Goal: Check status: Check status

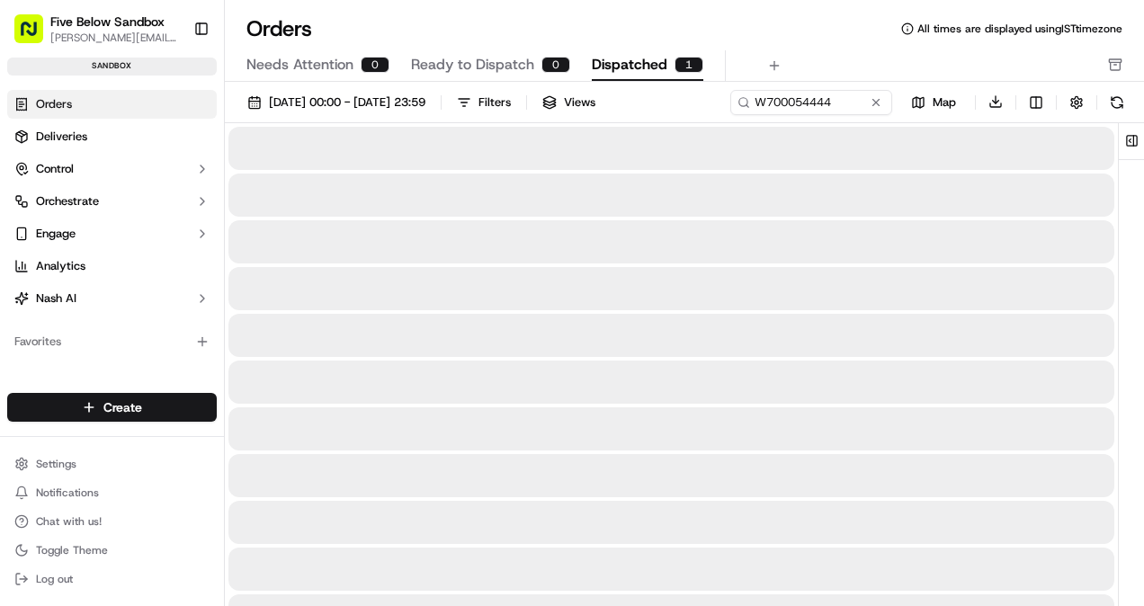
click at [637, 72] on span "Dispatched" at bounding box center [630, 65] width 76 height 22
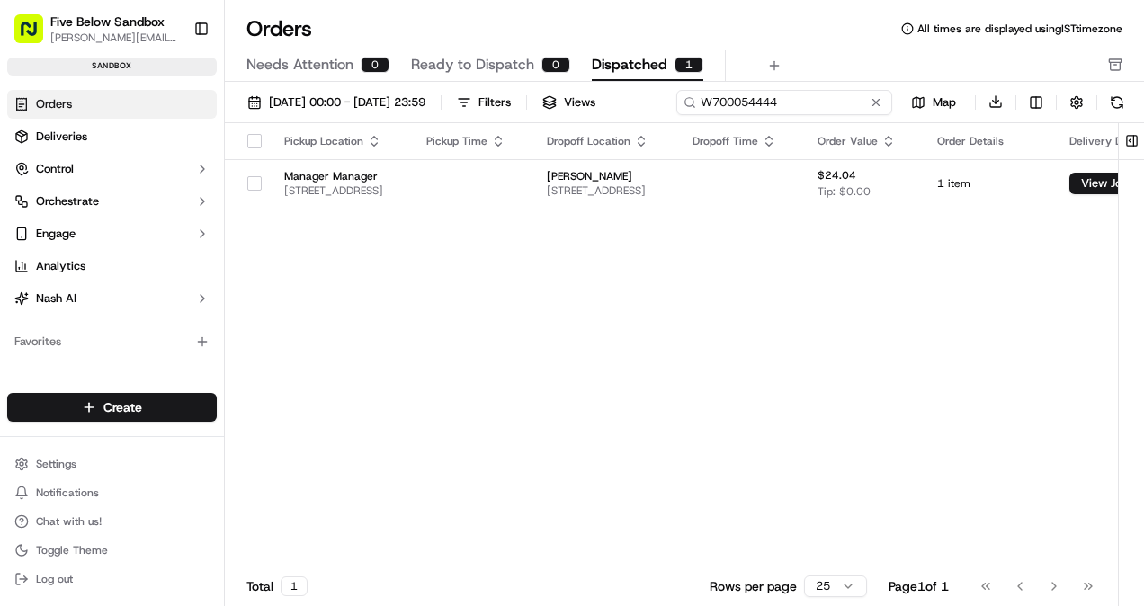
click at [789, 105] on div "[DATE] 00:00 - [DATE] 23:59 Filters Views W700054444 Map Download" at bounding box center [684, 106] width 919 height 34
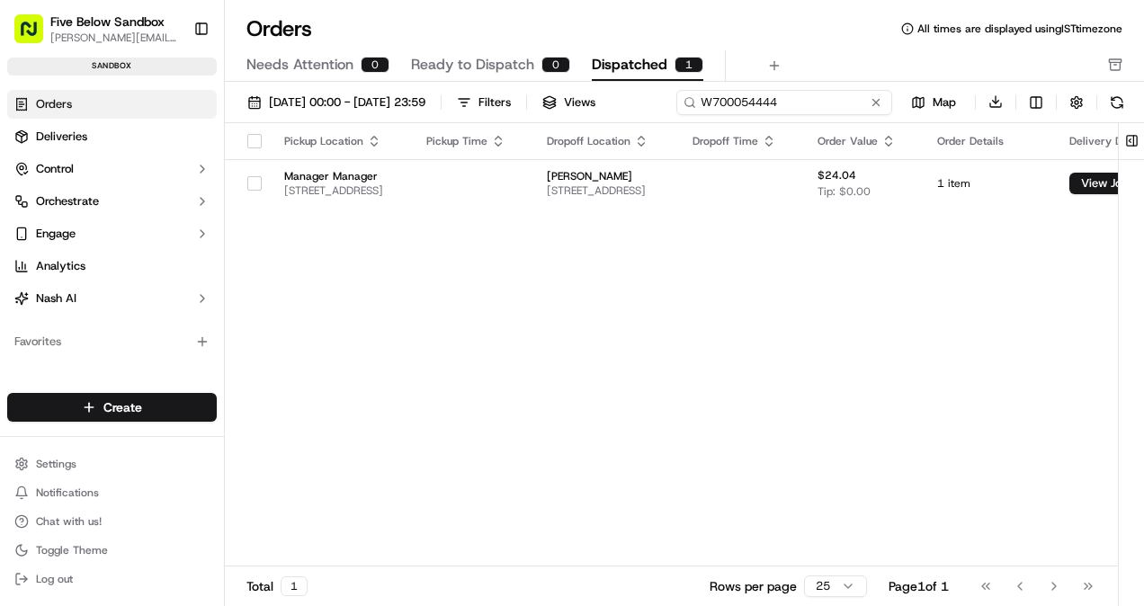
paste input "500"
type input "W700054500"
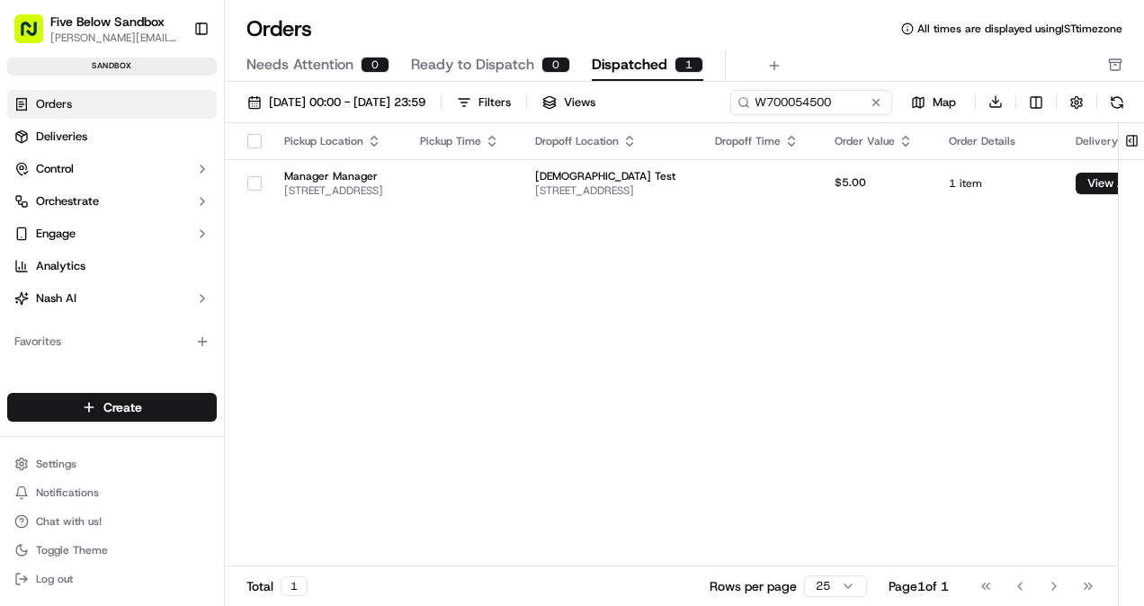
click at [599, 207] on div "Pickup Location Pickup Time Dropoff Location Dropoff Time Order Value Order Det…" at bounding box center [737, 345] width 1025 height 444
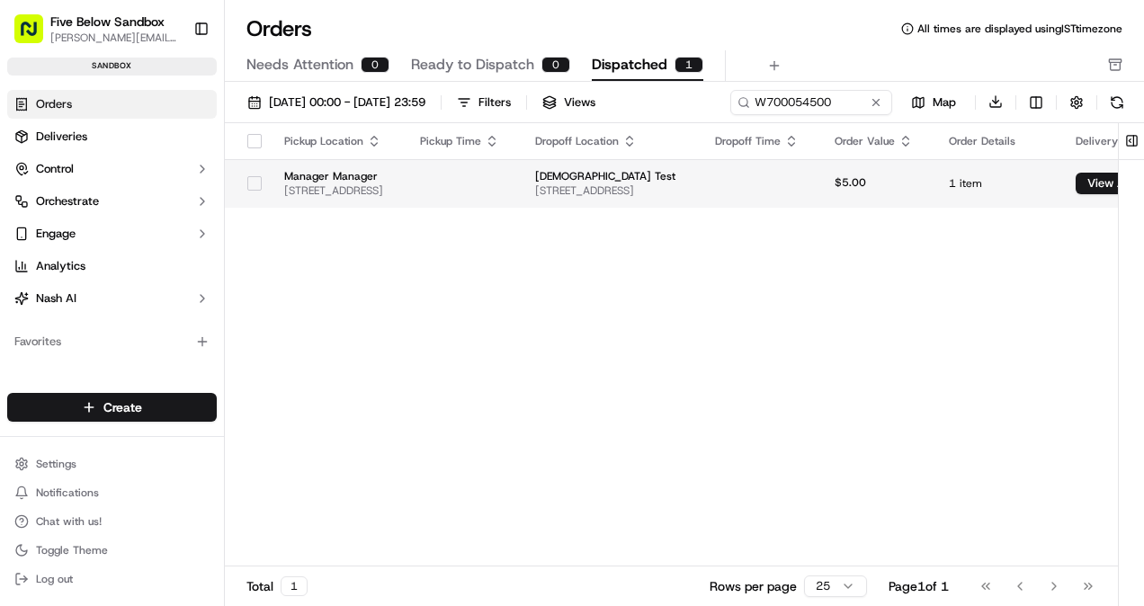
click at [521, 197] on td at bounding box center [462, 183] width 115 height 49
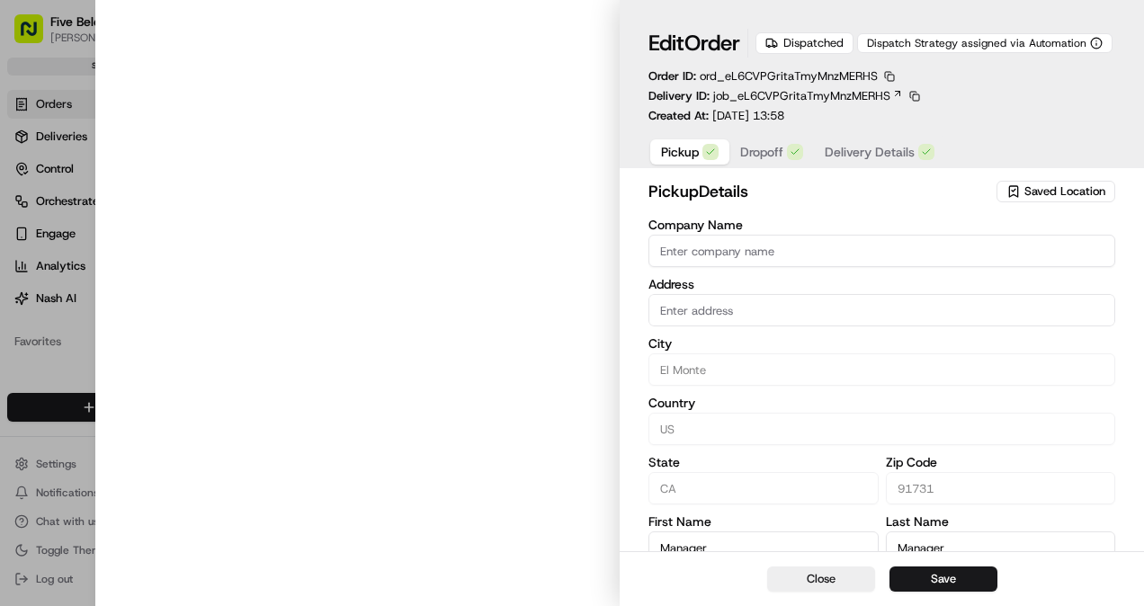
type input "[STREET_ADDRESS]"
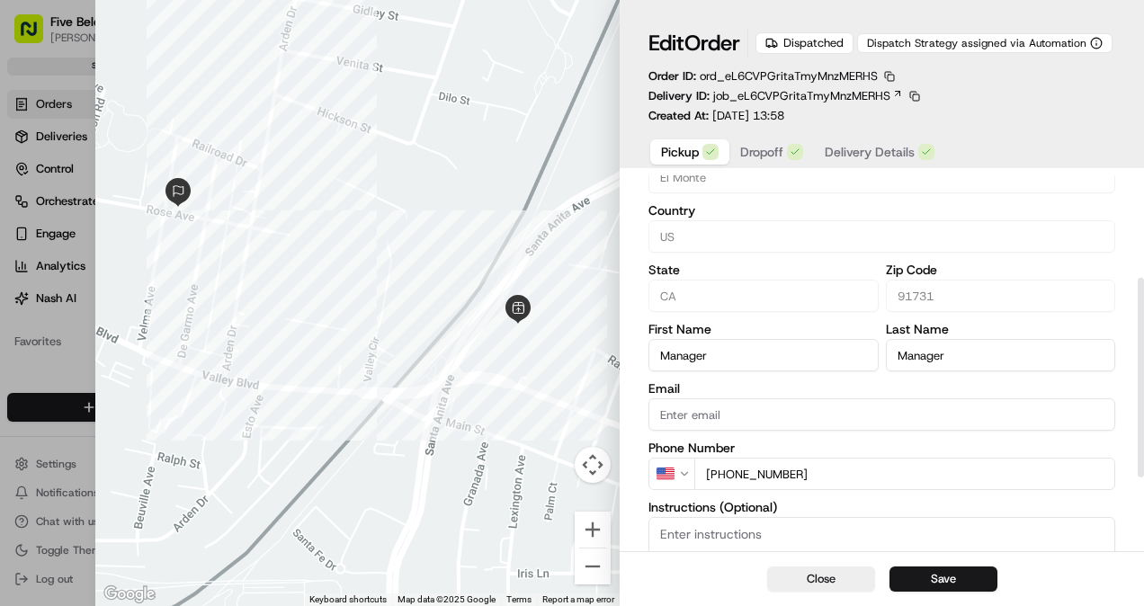
scroll to position [196, 0]
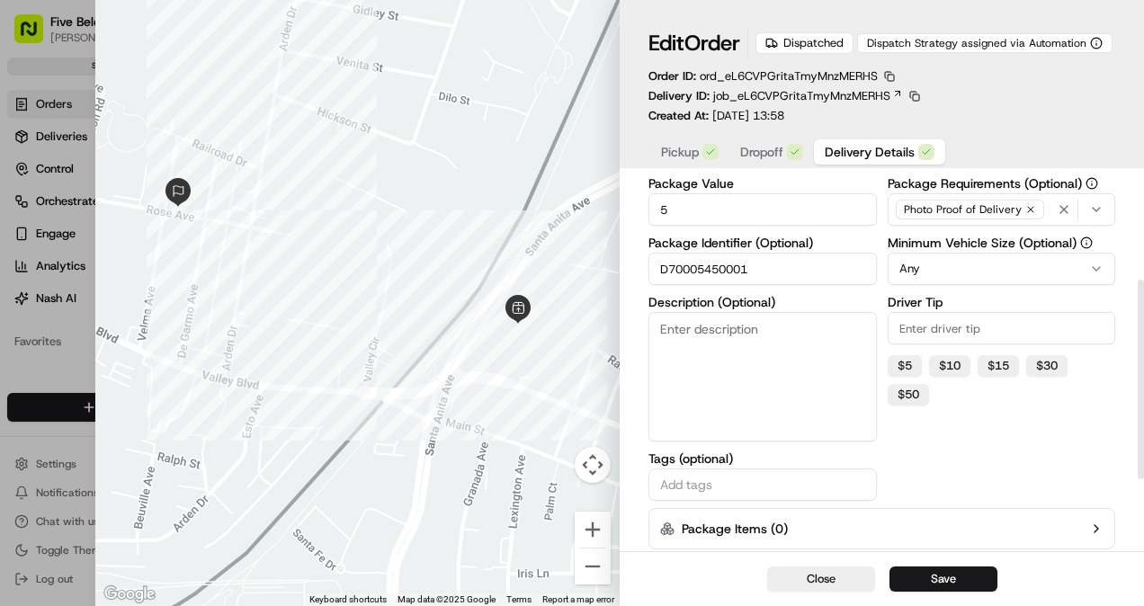
click at [888, 156] on span "Delivery Details" at bounding box center [869, 152] width 90 height 18
click at [841, 575] on button "Close" at bounding box center [821, 578] width 108 height 25
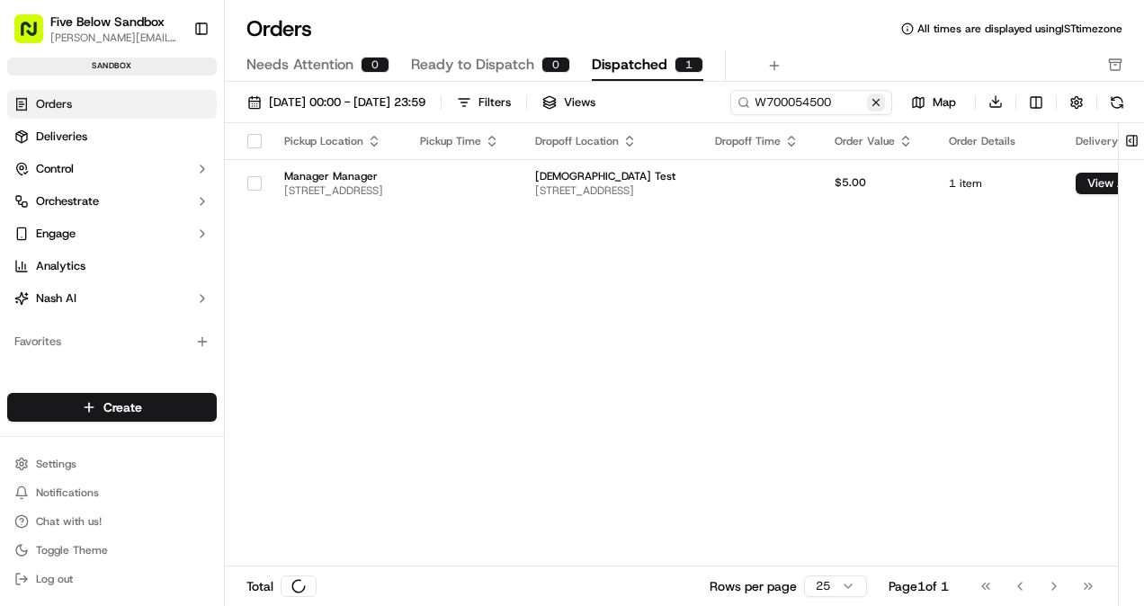
click at [882, 102] on button at bounding box center [876, 102] width 18 height 18
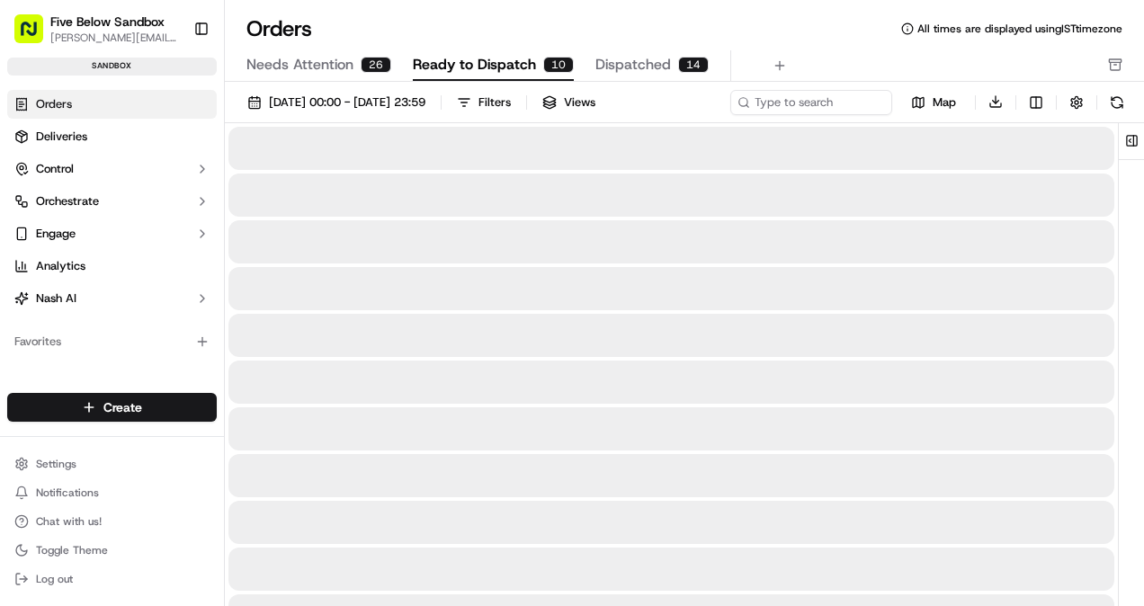
click at [511, 74] on span "Ready to Dispatch" at bounding box center [474, 65] width 123 height 22
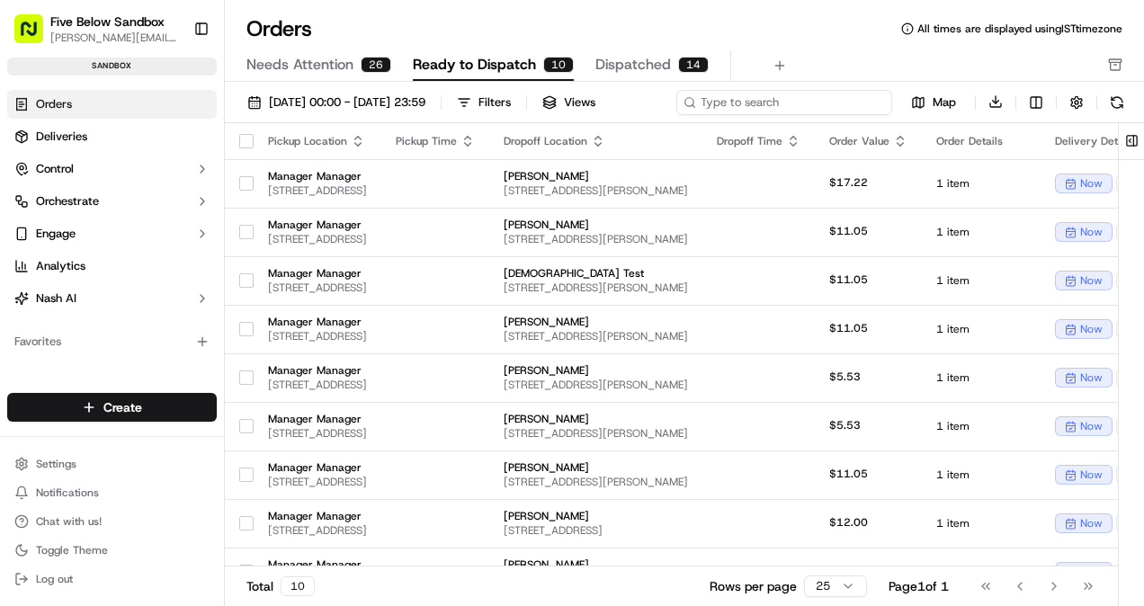
click at [796, 105] on div "[DATE] 00:00 - [DATE] 23:59 Filters Views Map Download" at bounding box center [684, 106] width 919 height 34
paste input "W700054630"
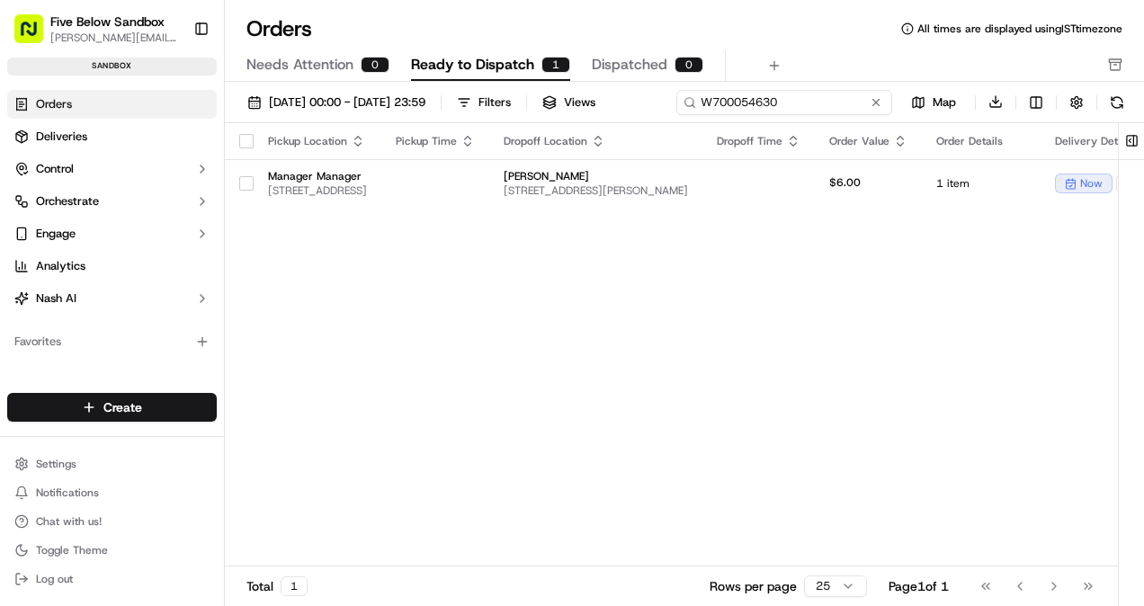
type input "W700054630"
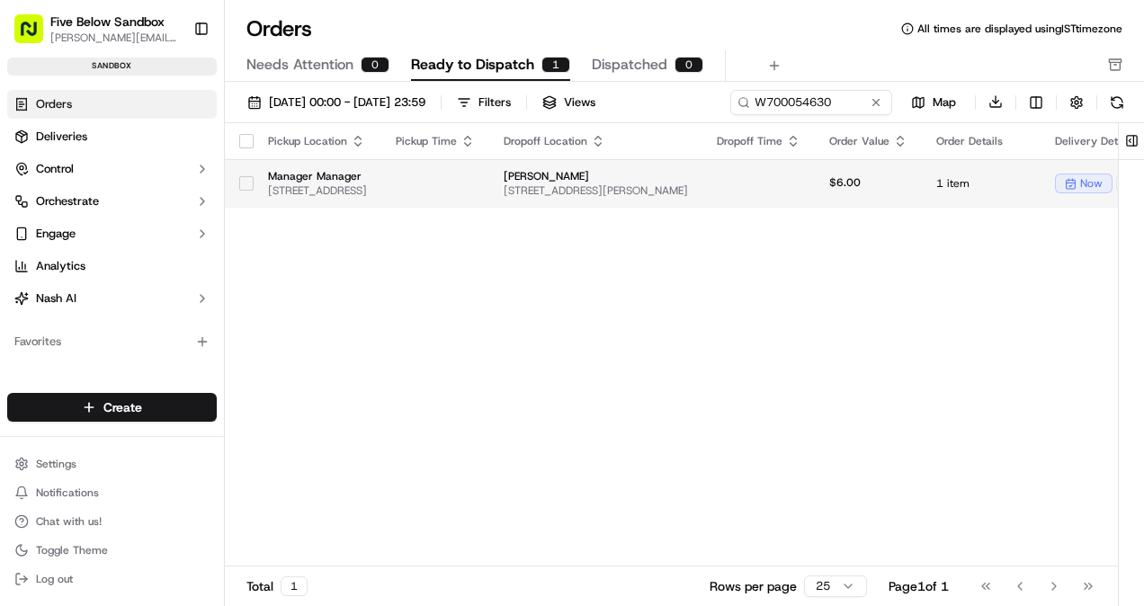
click at [433, 218] on div "Pickup Location Pickup Time Dropoff Location Dropoff Time Order Value Order Det…" at bounding box center [853, 345] width 1256 height 444
click at [367, 172] on span "Manager Manager" at bounding box center [317, 176] width 99 height 14
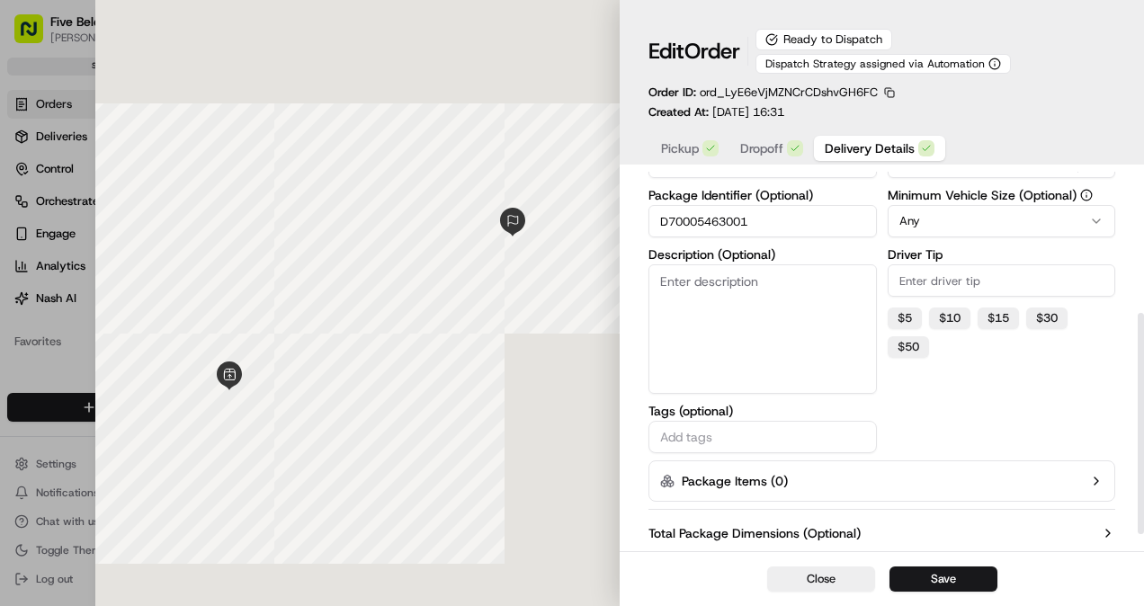
scroll to position [242, 0]
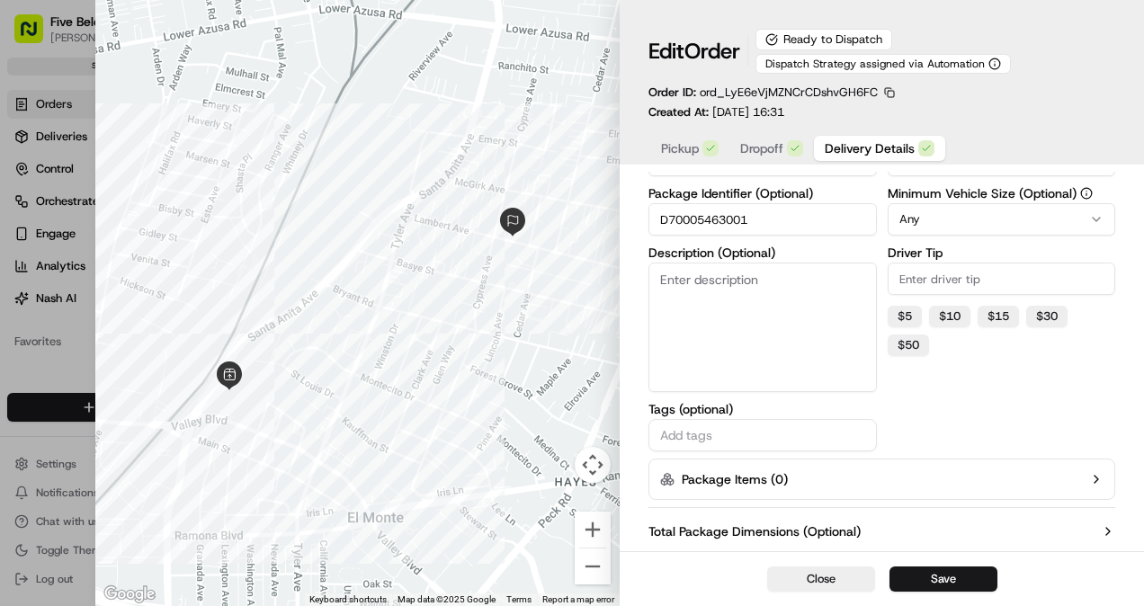
click at [694, 220] on input "D70005463001" at bounding box center [762, 219] width 228 height 32
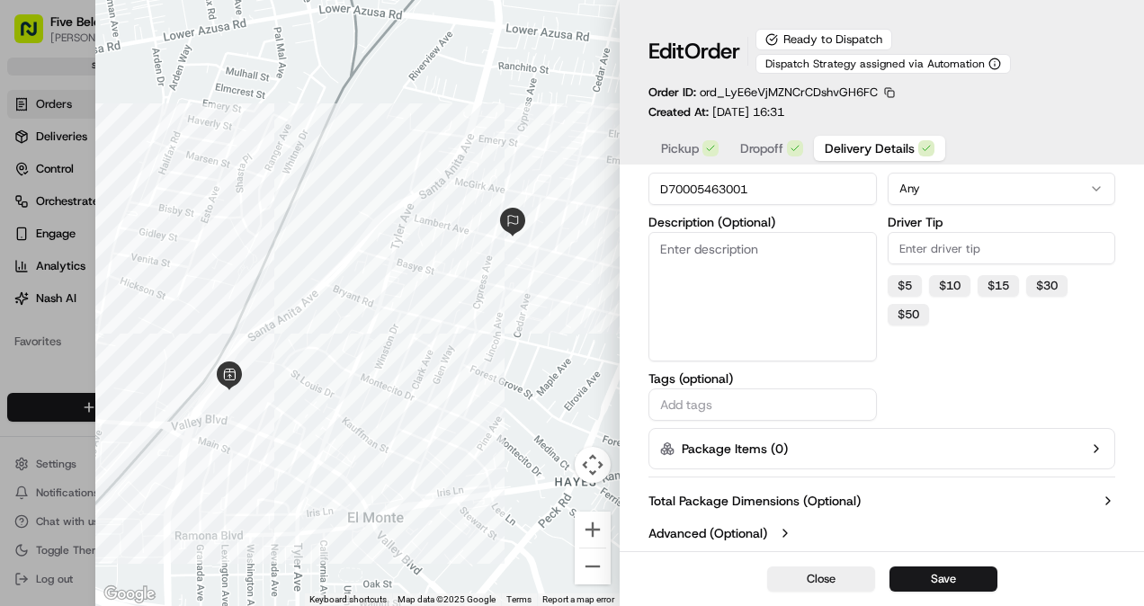
click at [683, 532] on label "Advanced (Optional)" at bounding box center [707, 533] width 119 height 18
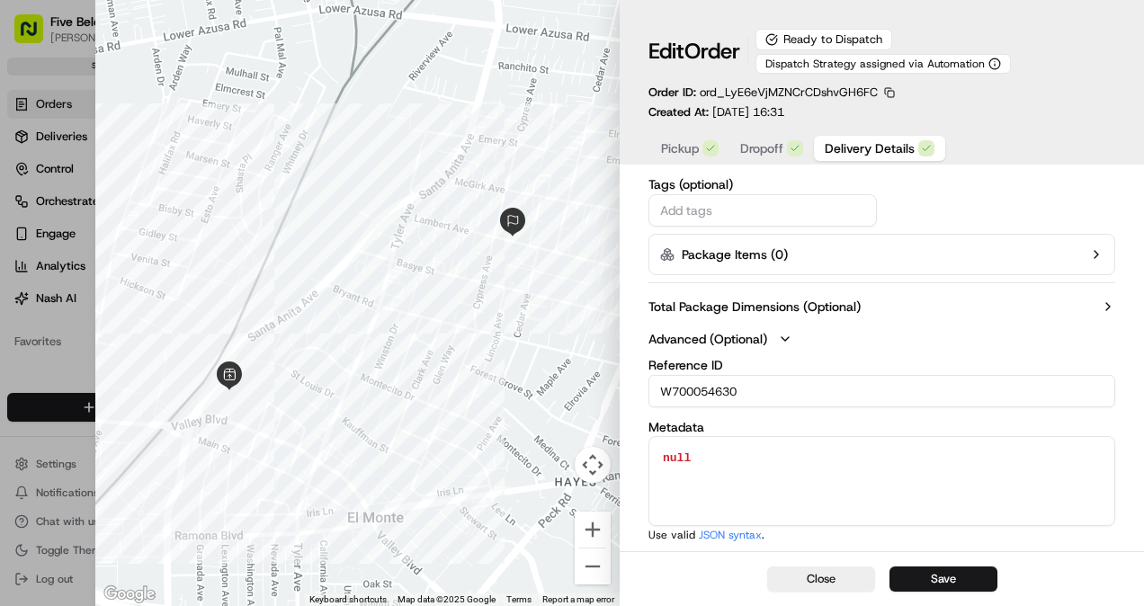
click at [671, 390] on input "W700054630" at bounding box center [881, 391] width 467 height 32
click at [688, 396] on input "W700054630" at bounding box center [881, 391] width 467 height 32
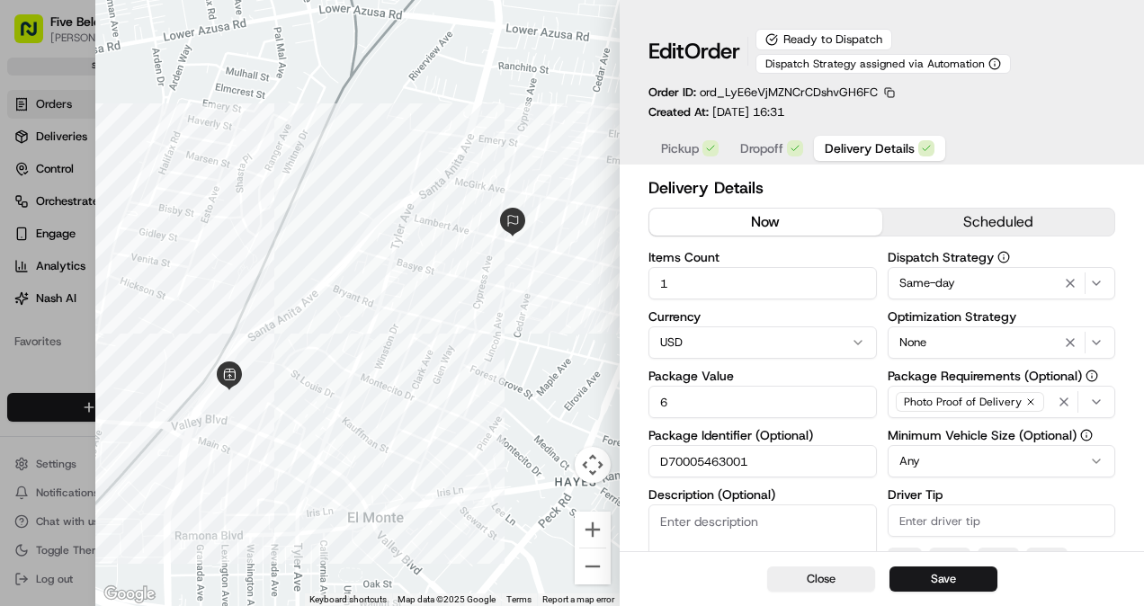
click at [701, 473] on input "D70005463001" at bounding box center [762, 461] width 228 height 32
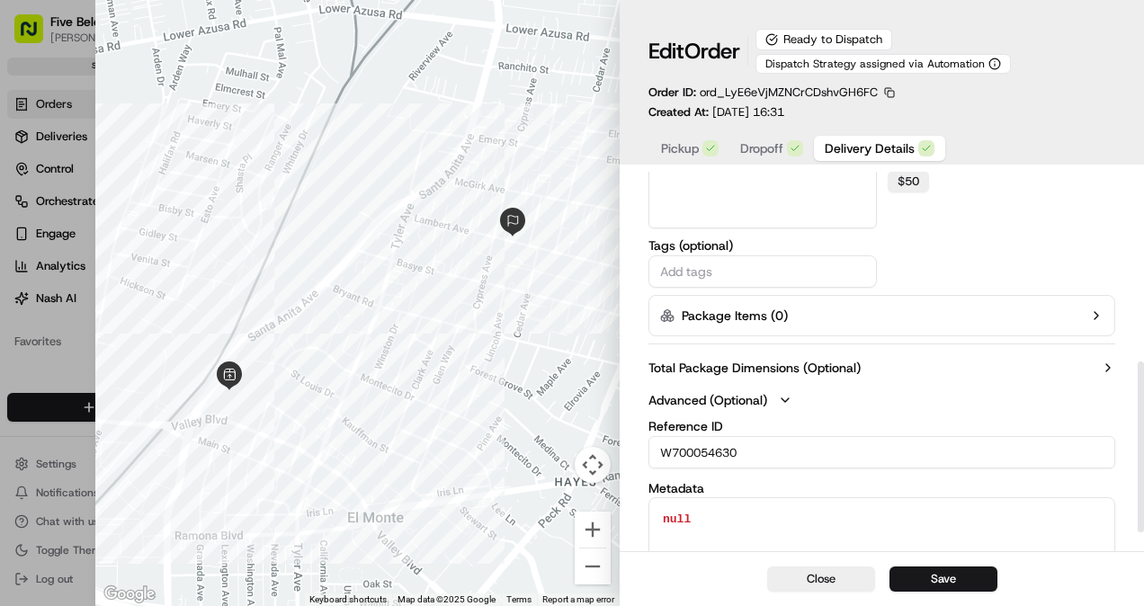
scroll to position [423, 0]
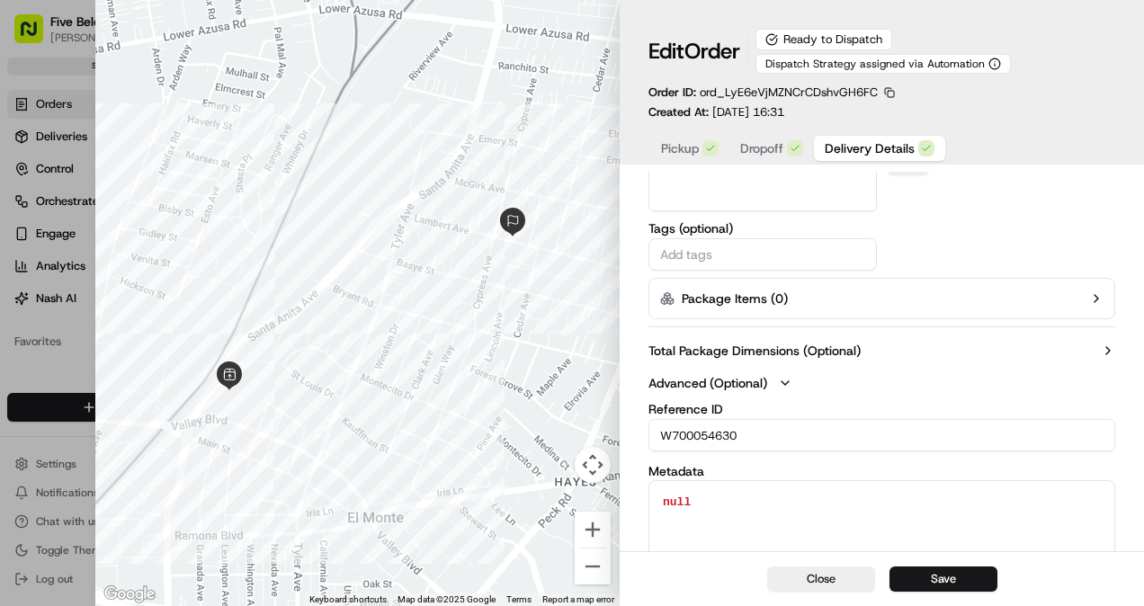
click at [705, 433] on input "W700054630" at bounding box center [881, 435] width 467 height 32
click at [837, 574] on button "Close" at bounding box center [821, 578] width 108 height 25
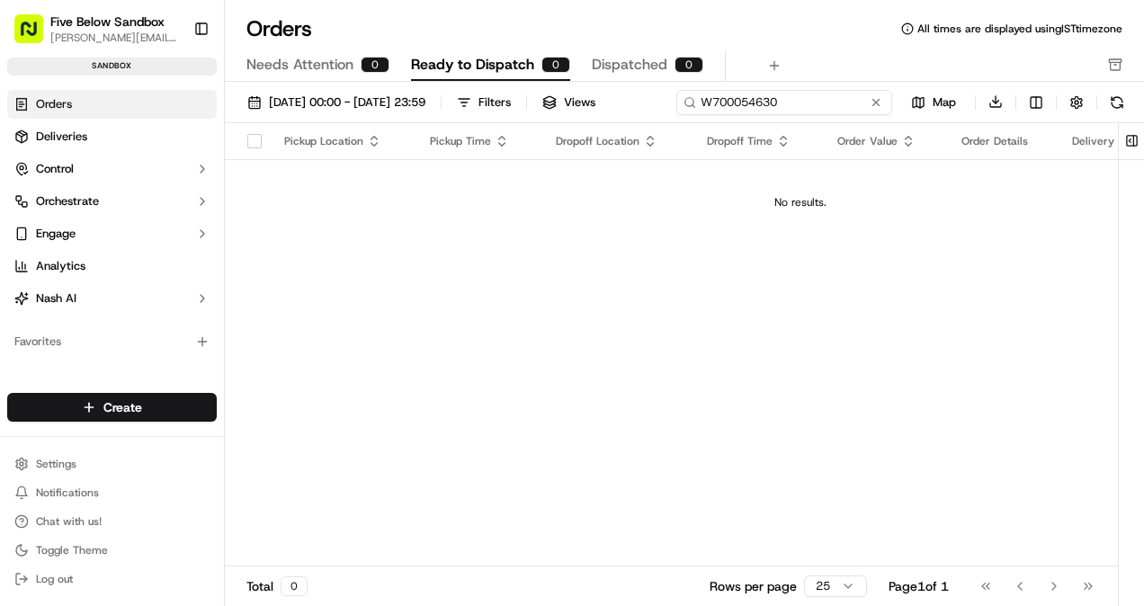
click at [829, 102] on div "[DATE] 00:00 - [DATE] 23:59 Filters Views W700054630 Map Download" at bounding box center [684, 106] width 919 height 34
click at [795, 107] on div "[DATE] 00:00 - [DATE] 23:59 Filters Views W700054630 Map Download" at bounding box center [684, 106] width 919 height 34
click at [330, 72] on span "Needs Attention" at bounding box center [299, 65] width 107 height 22
click at [788, 101] on div "[DATE] 00:00 - [DATE] 23:59 Filters Views W700054630 Map Download" at bounding box center [684, 106] width 919 height 34
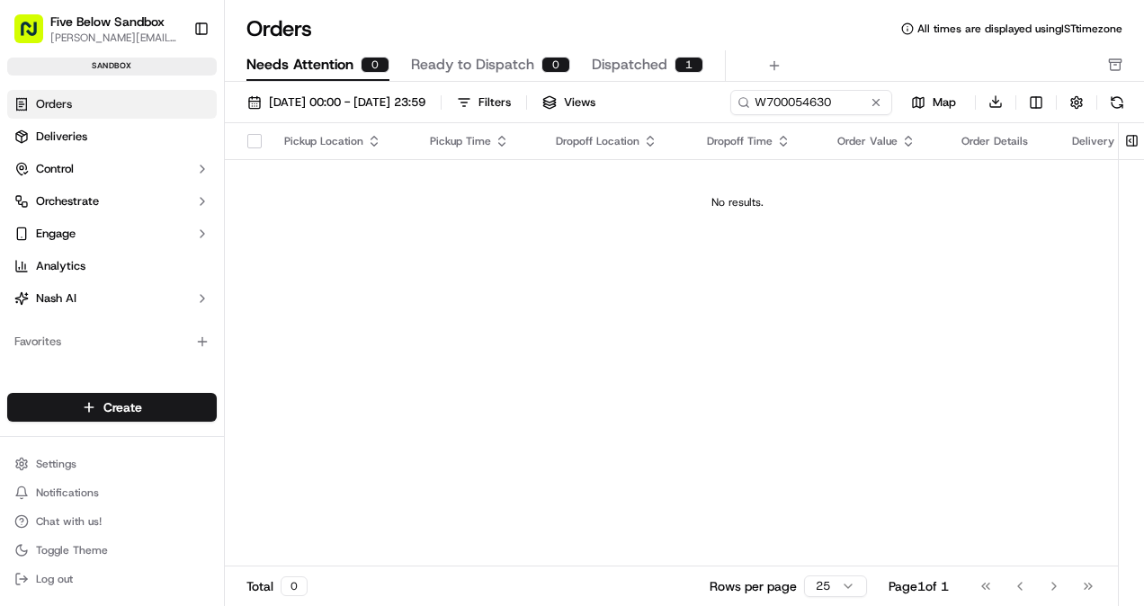
click at [618, 65] on span "Dispatched" at bounding box center [630, 65] width 76 height 22
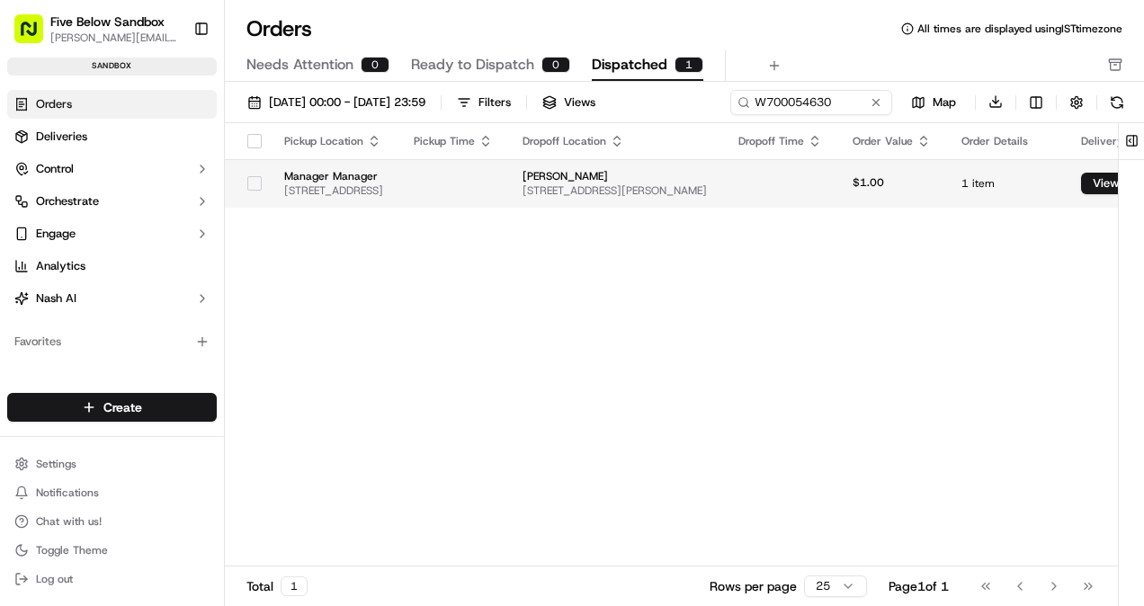
click at [399, 200] on td "Manager Manager [STREET_ADDRESS]" at bounding box center [334, 183] width 129 height 49
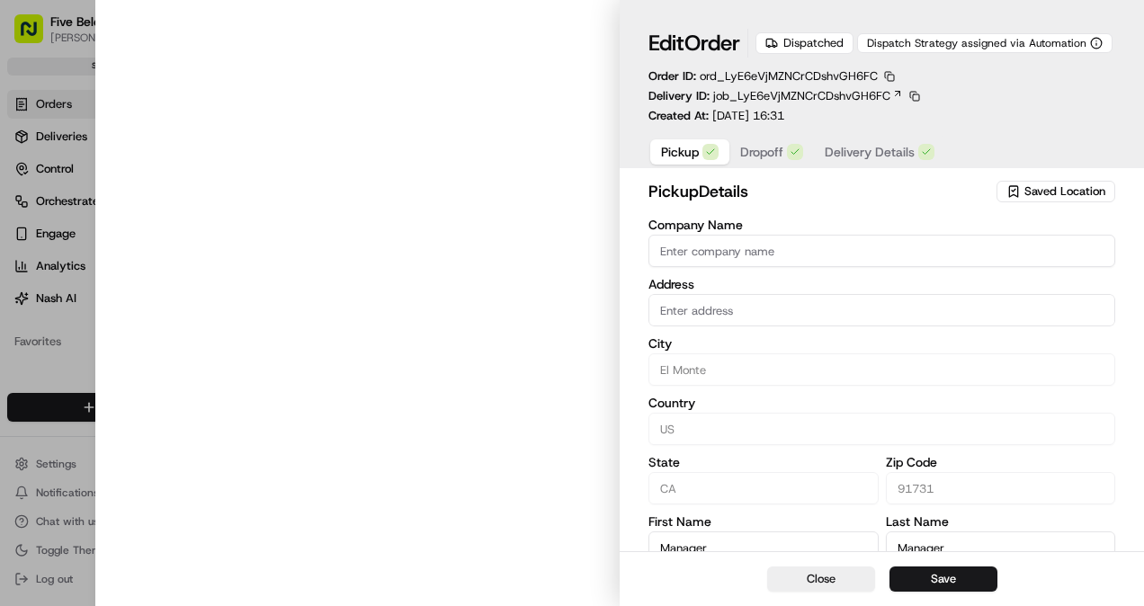
type input "[STREET_ADDRESS]"
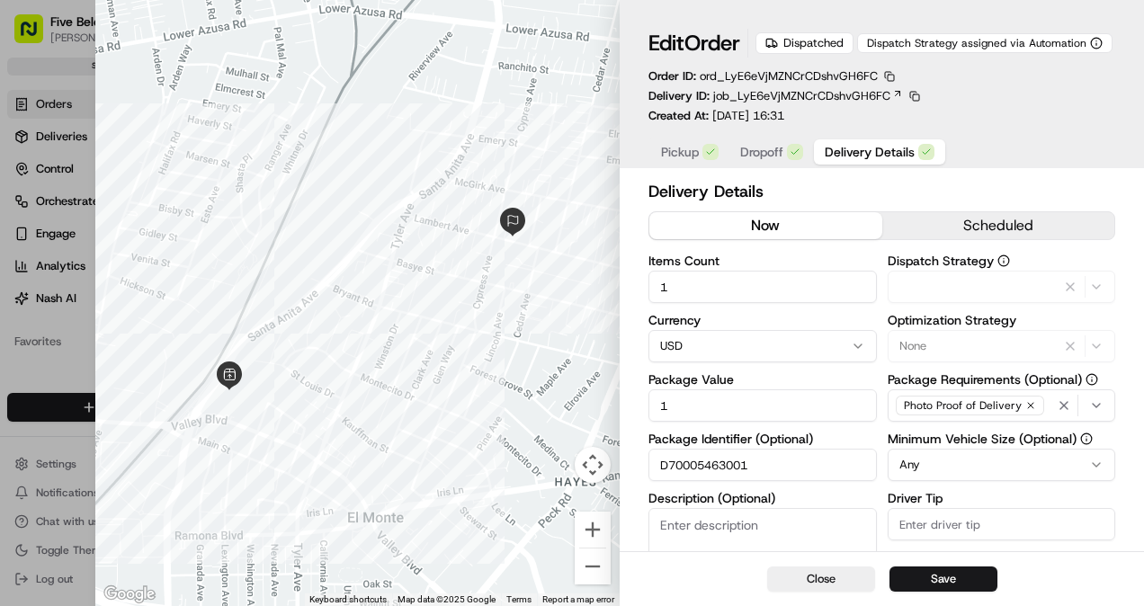
click at [824, 156] on span "Delivery Details" at bounding box center [869, 152] width 90 height 18
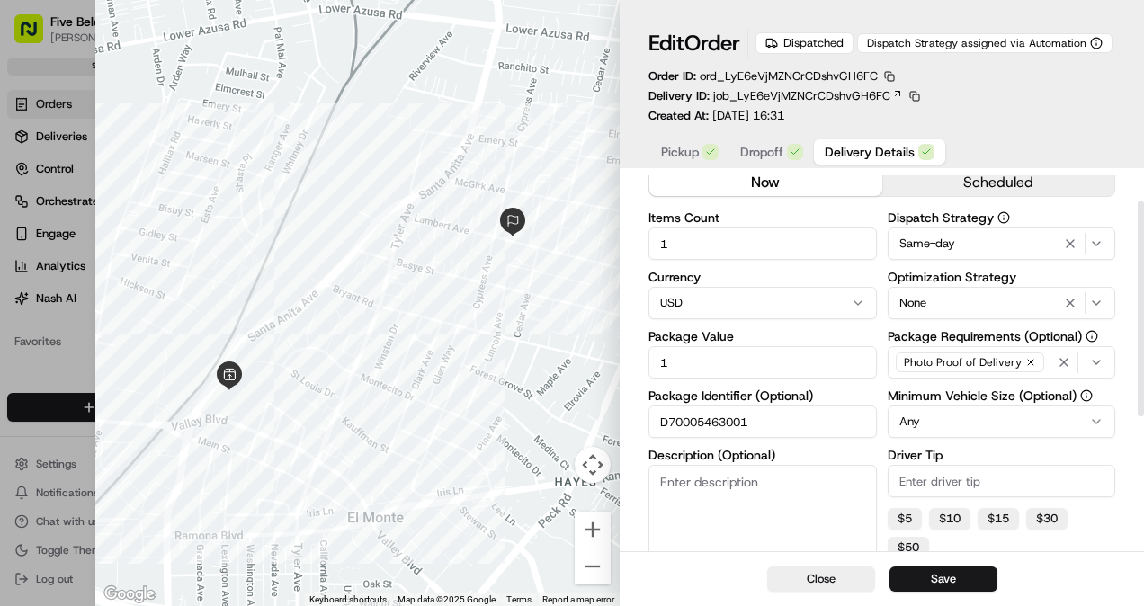
scroll to position [44, 0]
click at [816, 573] on button "Close" at bounding box center [821, 578] width 108 height 25
